Goal: Navigation & Orientation: Understand site structure

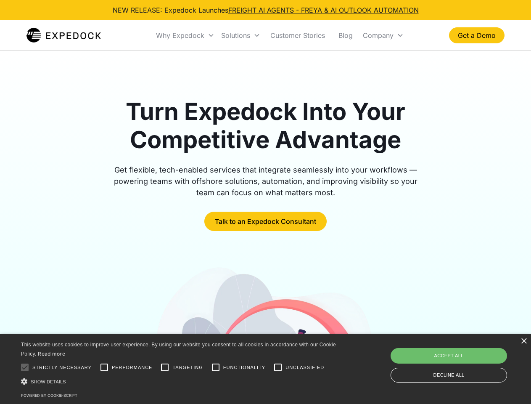
click at [186, 35] on div "Why Expedock" at bounding box center [180, 35] width 48 height 8
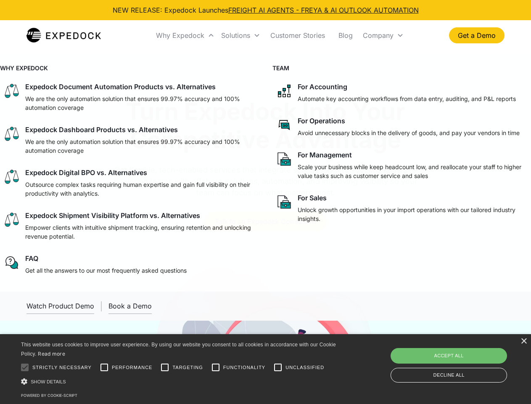
click at [241, 35] on div "Solutions" at bounding box center [235, 35] width 29 height 8
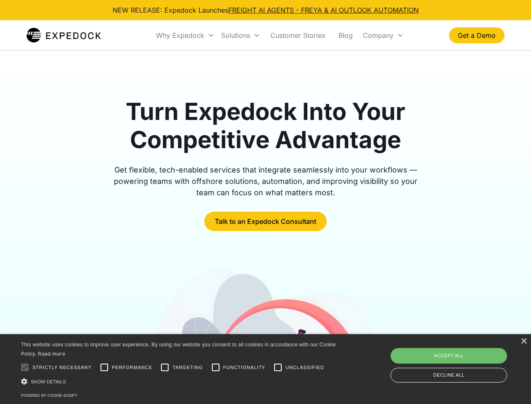
click at [383, 35] on div "Company" at bounding box center [378, 35] width 31 height 8
click at [25, 367] on div at bounding box center [24, 367] width 17 height 17
click at [104, 367] on input "Performance" at bounding box center [104, 367] width 17 height 17
checkbox input "true"
click at [165, 367] on input "Targeting" at bounding box center [164, 367] width 17 height 17
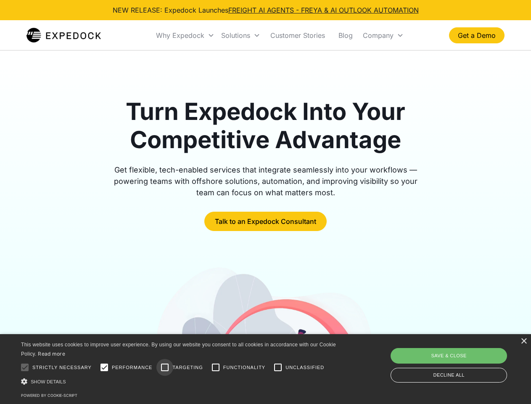
checkbox input "true"
click at [216, 367] on input "Functionality" at bounding box center [215, 367] width 17 height 17
checkbox input "true"
click at [278, 367] on input "Unclassified" at bounding box center [278, 367] width 17 height 17
checkbox input "true"
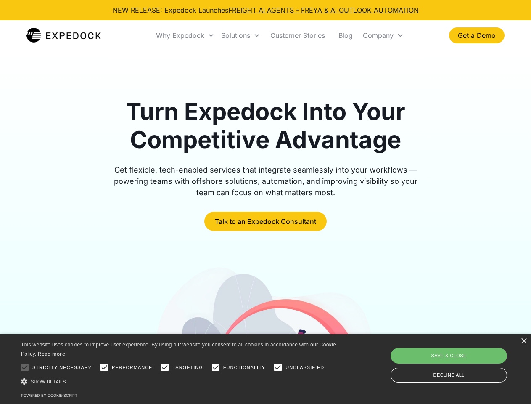
click at [180, 381] on div "Show details Hide details" at bounding box center [180, 381] width 318 height 9
